Goal: Transaction & Acquisition: Purchase product/service

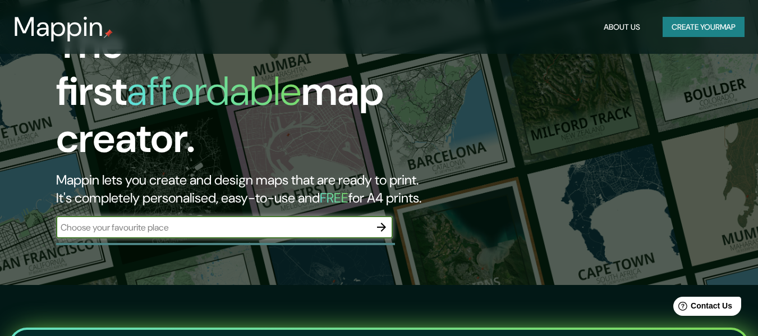
scroll to position [56, 0]
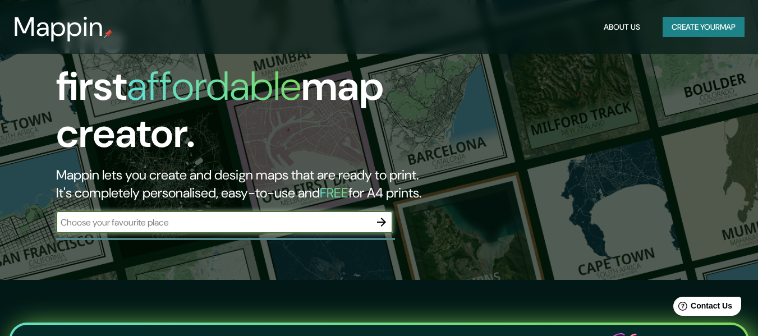
click at [258, 217] on input "text" at bounding box center [213, 222] width 314 height 13
type input "tarija"
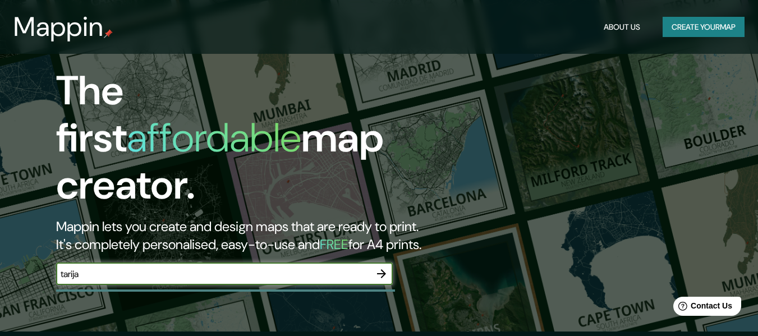
scroll to position [0, 0]
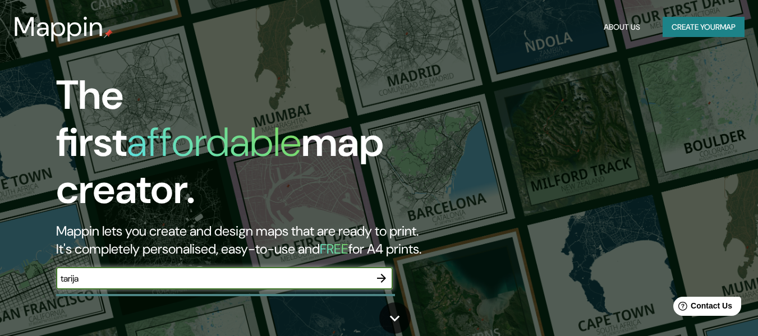
click at [382, 272] on icon "button" at bounding box center [381, 278] width 13 height 13
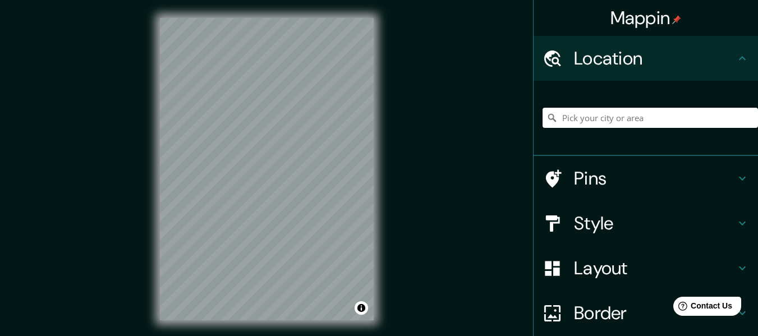
click at [588, 124] on input "Pick your city or area" at bounding box center [651, 118] width 216 height 20
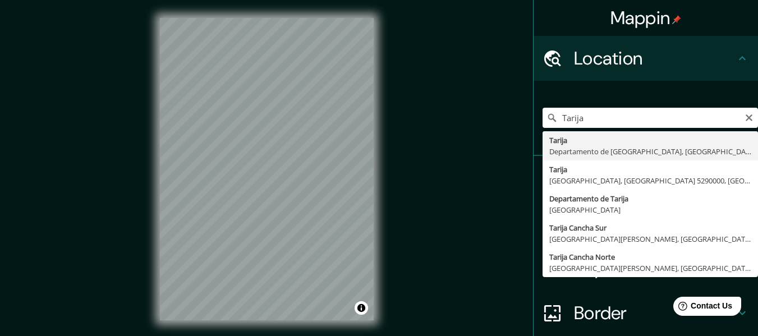
type input "Tarija, [GEOGRAPHIC_DATA], [GEOGRAPHIC_DATA]"
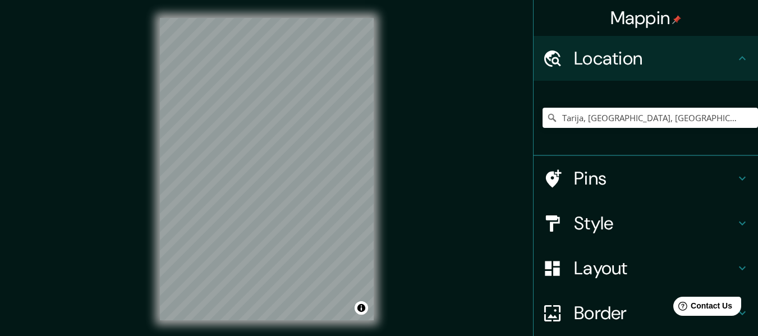
click at [574, 224] on h4 "Style" at bounding box center [655, 223] width 162 height 22
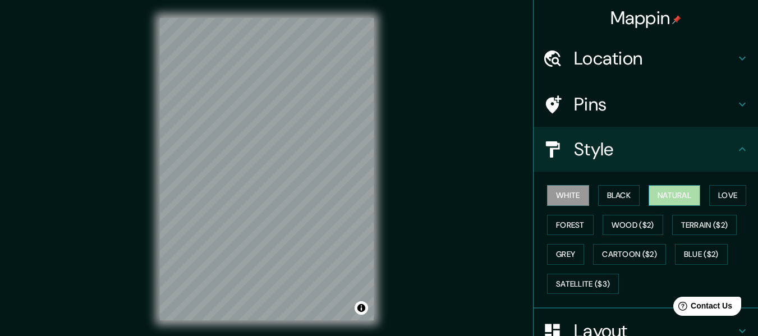
click at [674, 199] on button "Natural" at bounding box center [675, 195] width 52 height 21
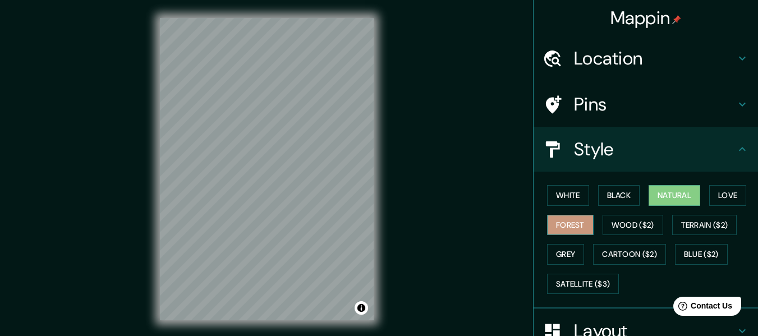
click at [558, 226] on button "Forest" at bounding box center [570, 225] width 47 height 21
click at [720, 200] on button "Love" at bounding box center [727, 195] width 37 height 21
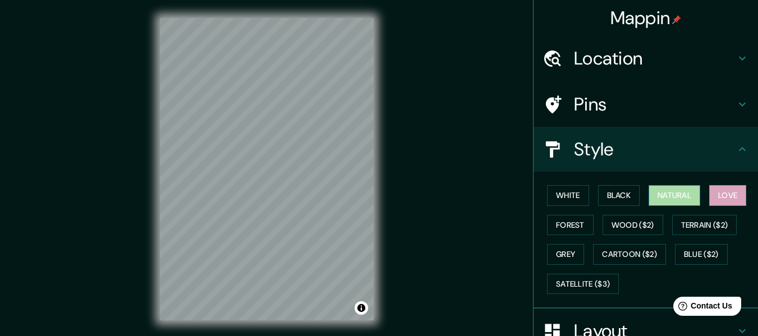
click at [672, 200] on button "Natural" at bounding box center [675, 195] width 52 height 21
click at [617, 198] on button "Black" at bounding box center [619, 195] width 42 height 21
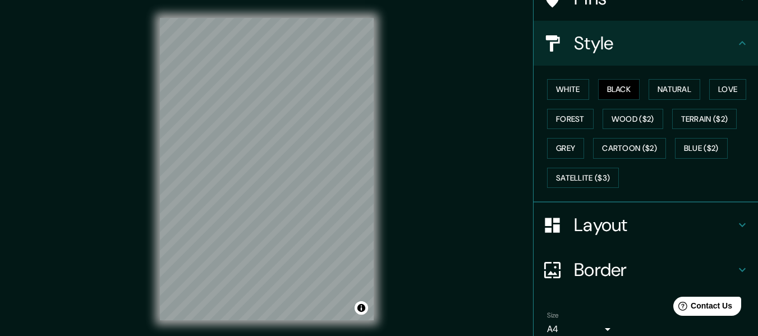
scroll to position [156, 0]
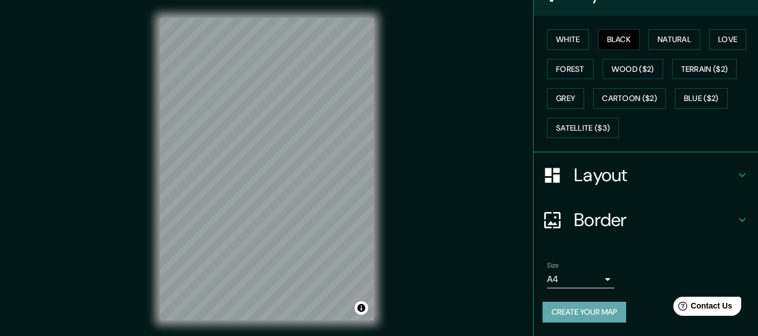
click at [570, 311] on button "Create your map" at bounding box center [585, 312] width 84 height 21
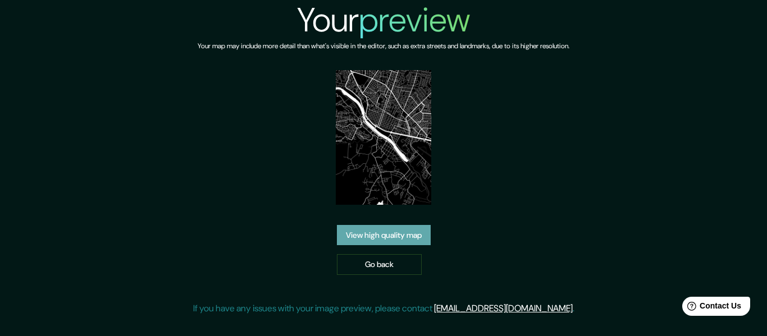
click at [409, 241] on link "View high quality map" at bounding box center [384, 235] width 94 height 21
click at [401, 161] on img at bounding box center [383, 137] width 95 height 135
click at [368, 274] on link "Go back" at bounding box center [379, 264] width 85 height 21
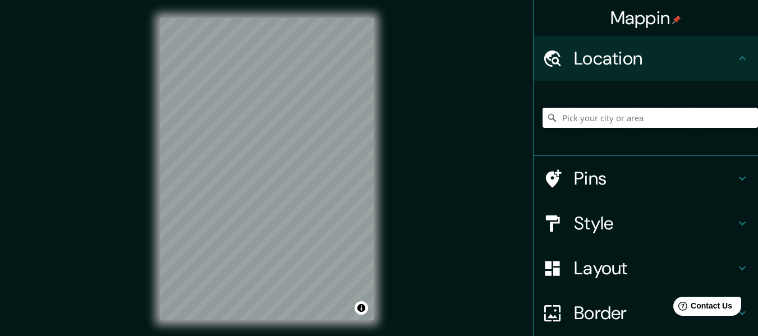
click at [594, 120] on input "Pick your city or area" at bounding box center [651, 118] width 216 height 20
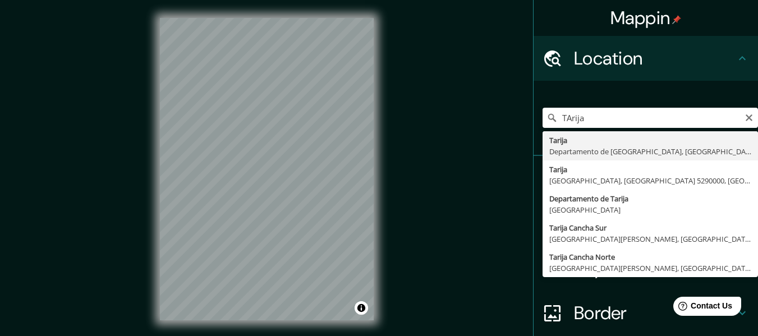
type input "Tarija, [GEOGRAPHIC_DATA], [GEOGRAPHIC_DATA]"
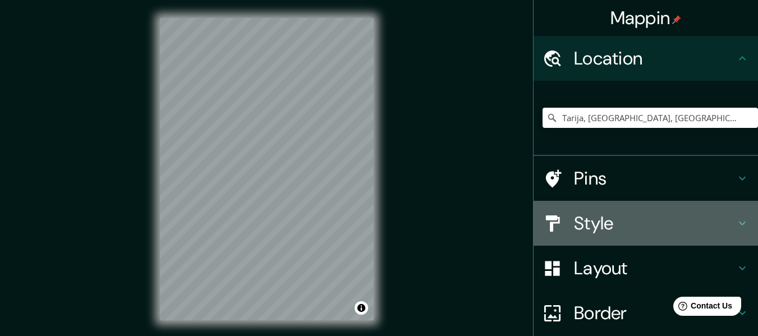
click at [662, 224] on h4 "Style" at bounding box center [655, 223] width 162 height 22
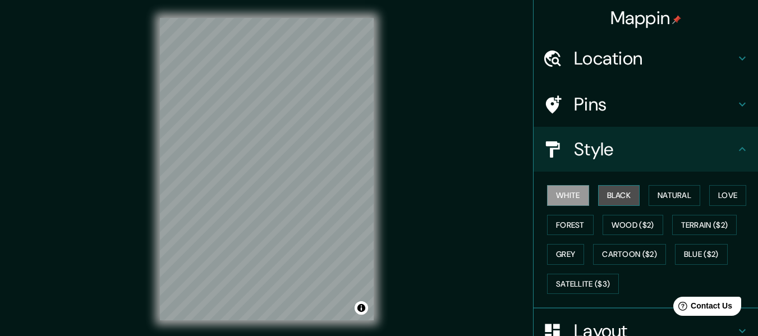
click at [628, 199] on button "Black" at bounding box center [619, 195] width 42 height 21
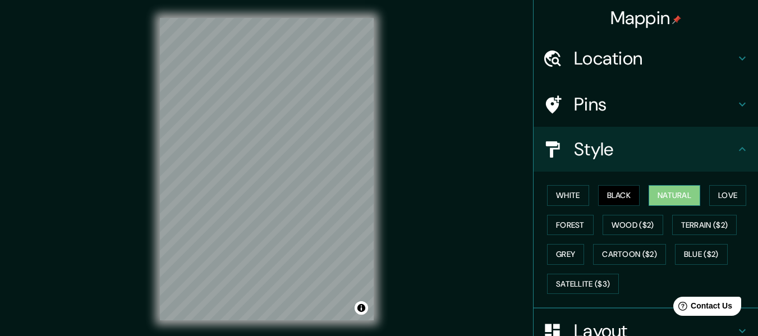
click at [666, 197] on button "Natural" at bounding box center [675, 195] width 52 height 21
click at [713, 196] on button "Love" at bounding box center [727, 195] width 37 height 21
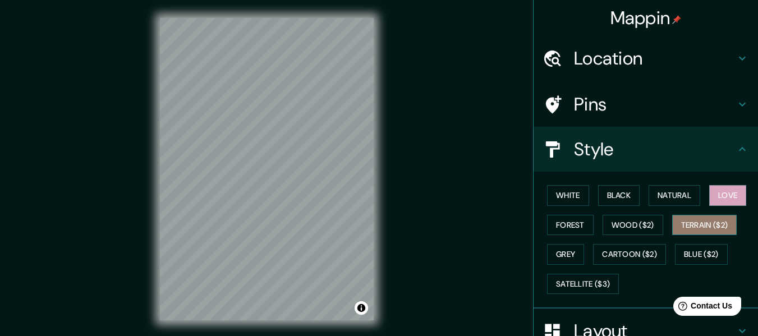
click at [677, 222] on button "Terrain ($2)" at bounding box center [704, 225] width 65 height 21
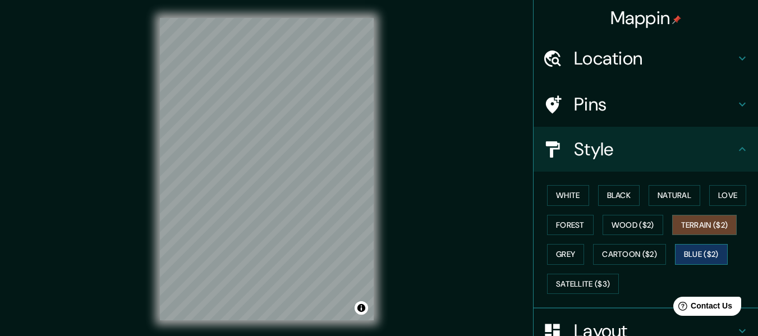
click at [675, 256] on button "Blue ($2)" at bounding box center [701, 254] width 53 height 21
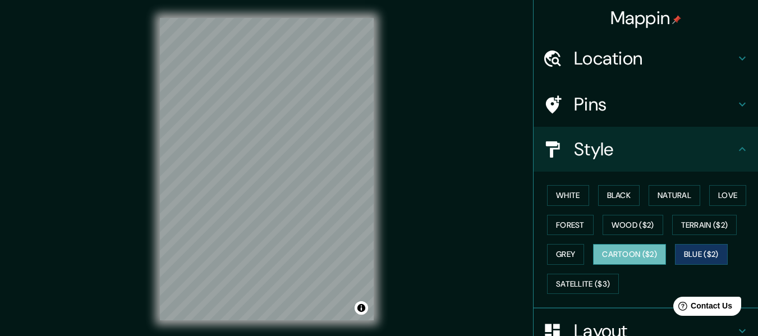
click at [648, 256] on button "Cartoon ($2)" at bounding box center [629, 254] width 73 height 21
click at [569, 259] on button "Grey" at bounding box center [565, 254] width 37 height 21
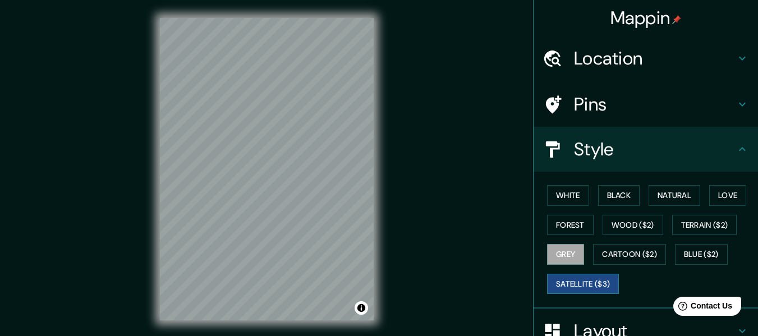
click at [586, 275] on button "Satellite ($3)" at bounding box center [583, 284] width 72 height 21
click at [576, 231] on button "Forest" at bounding box center [570, 225] width 47 height 21
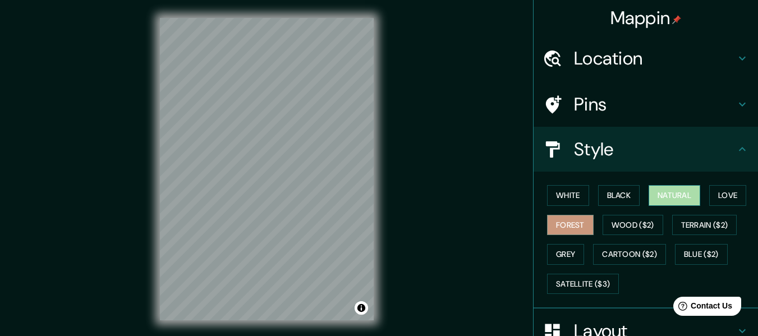
click at [687, 200] on button "Natural" at bounding box center [675, 195] width 52 height 21
